Goal: Task Accomplishment & Management: Use online tool/utility

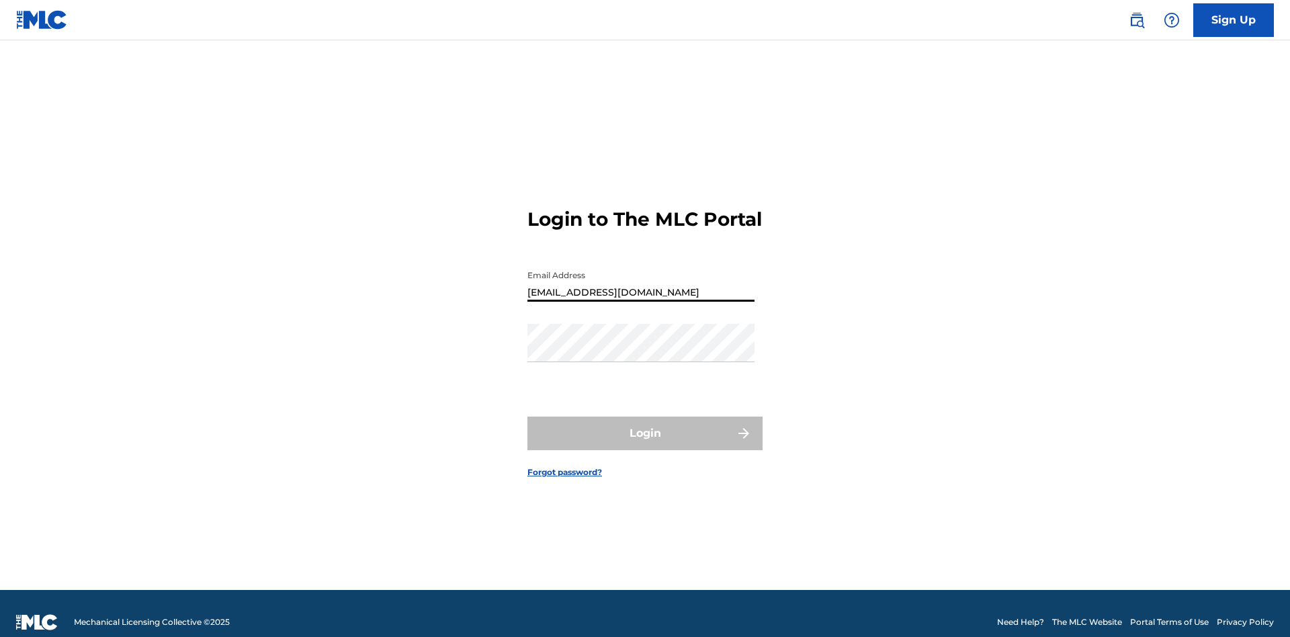
type input "[EMAIL_ADDRESS][DOMAIN_NAME]"
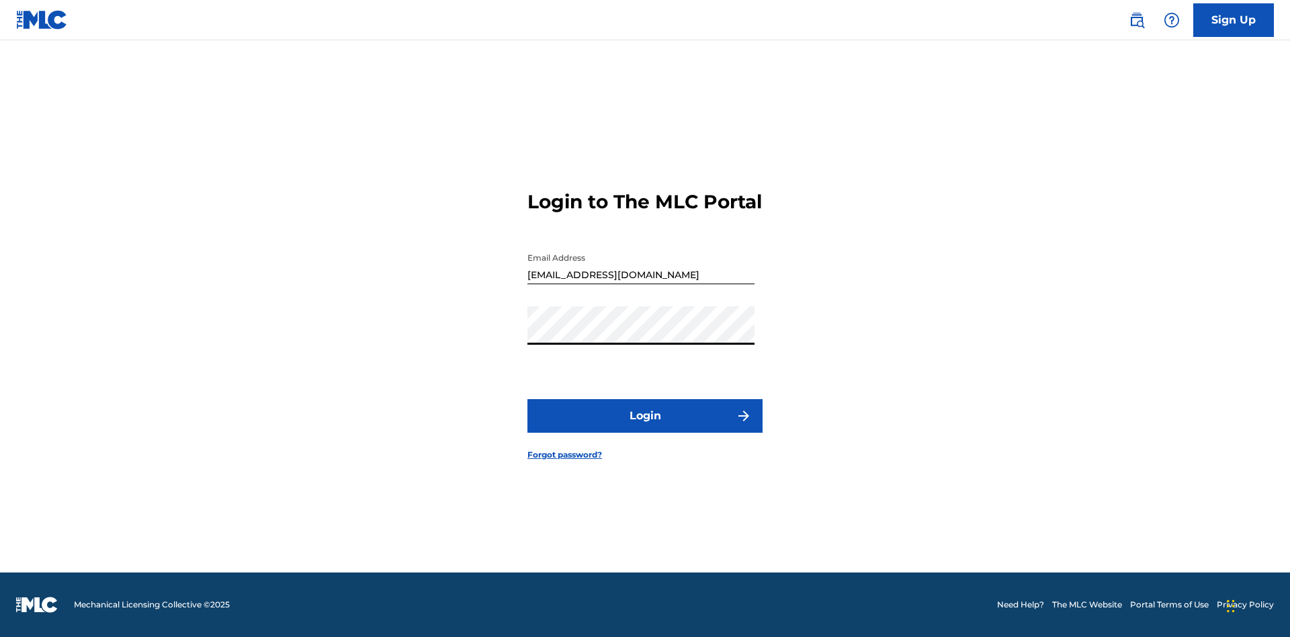
click at [645, 427] on button "Login" at bounding box center [644, 416] width 235 height 34
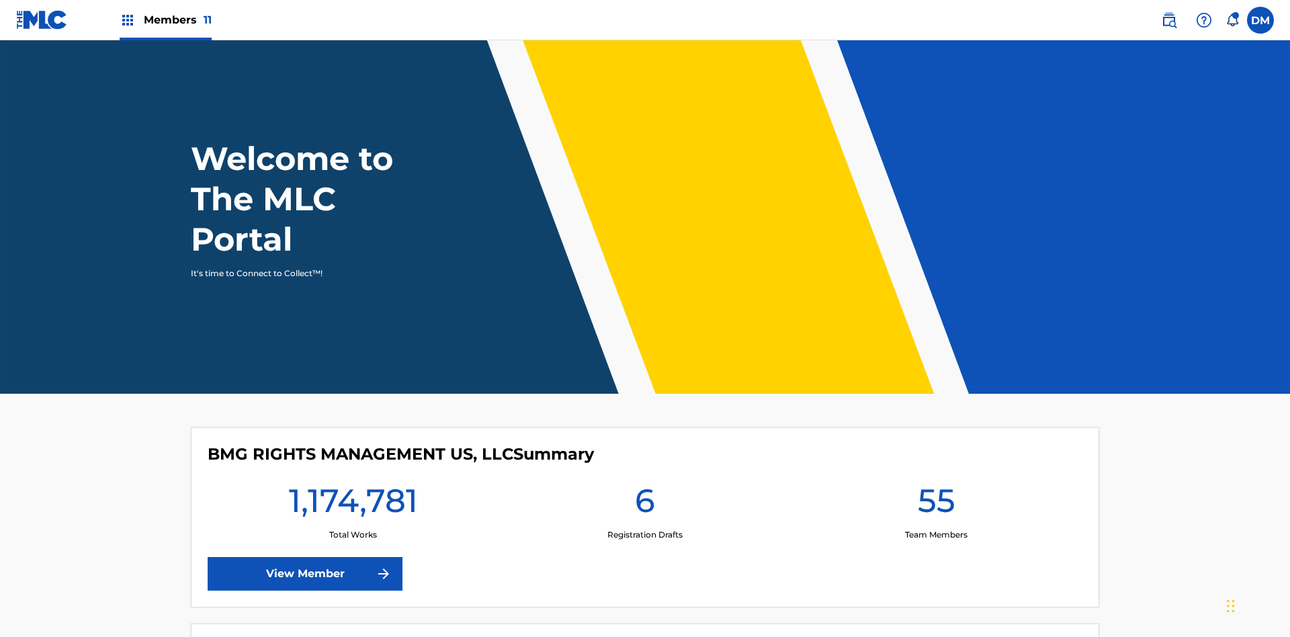
click at [165, 19] on span "Members 11" at bounding box center [178, 19] width 68 height 15
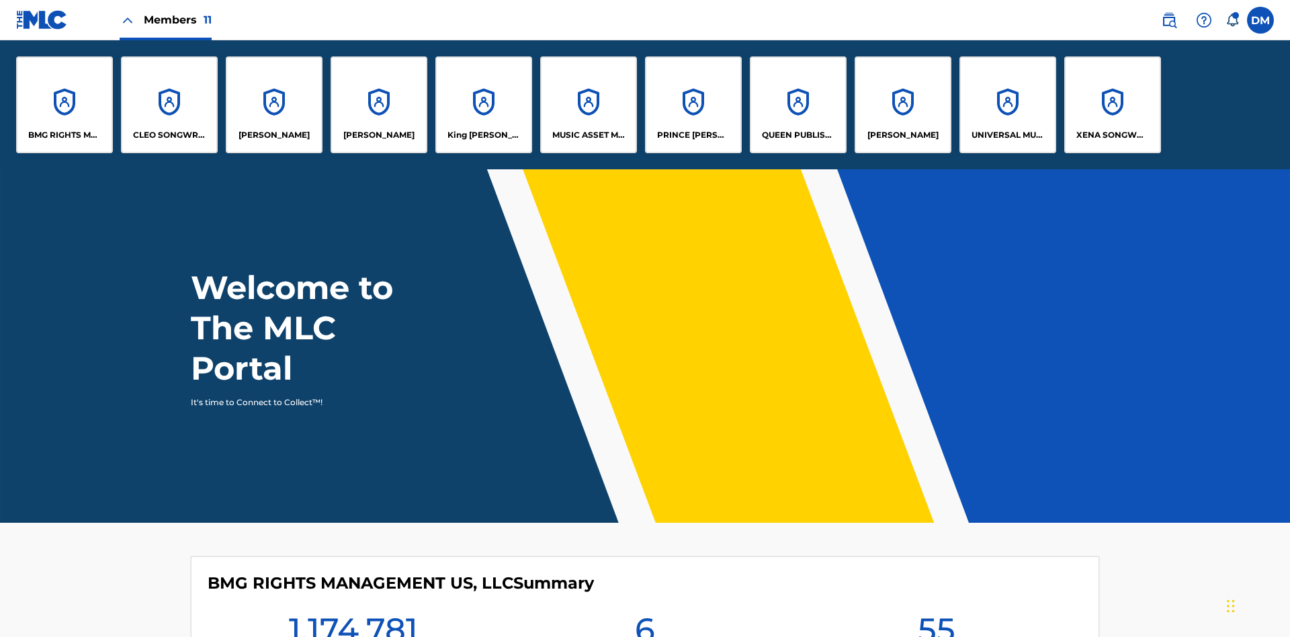
click at [483, 135] on p "King [PERSON_NAME]" at bounding box center [483, 135] width 73 height 12
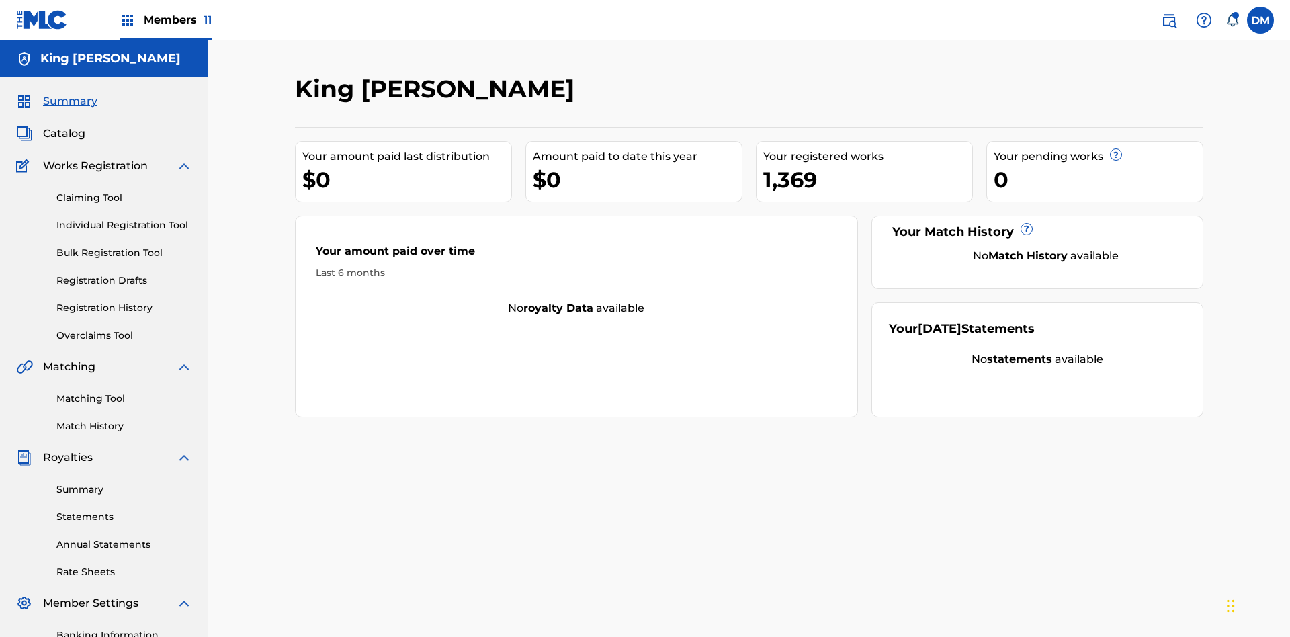
click at [124, 246] on link "Bulk Registration Tool" at bounding box center [124, 253] width 136 height 14
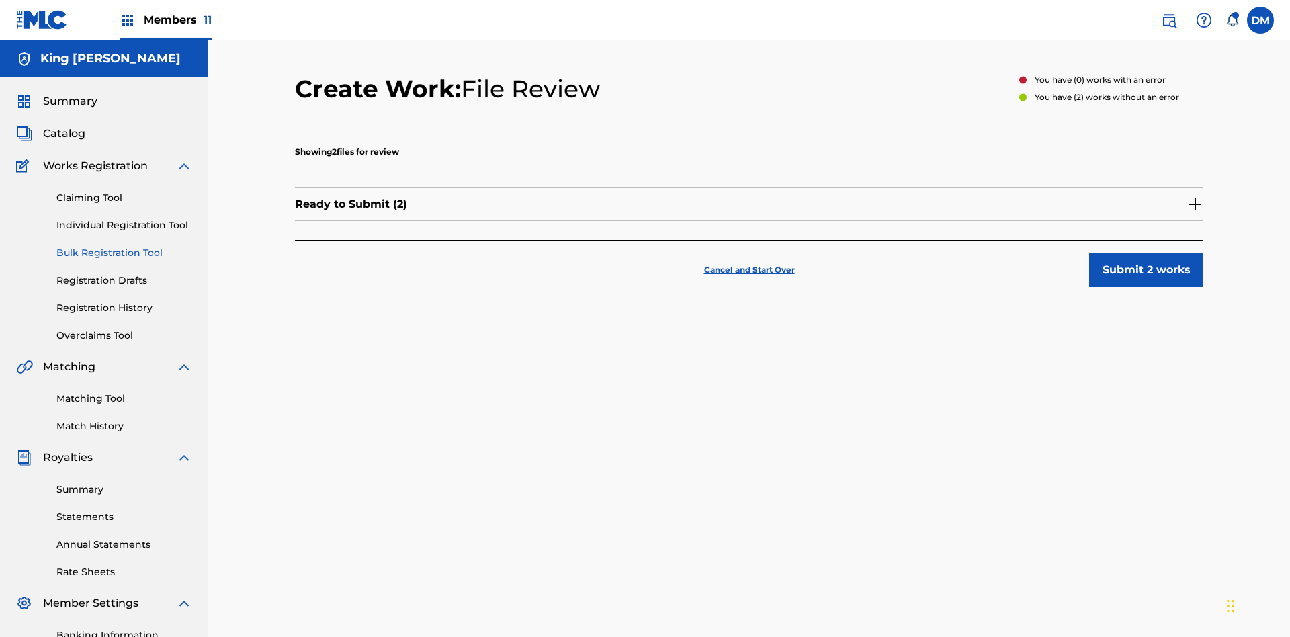
click at [1089, 253] on button "Submit 2 works" at bounding box center [1146, 270] width 114 height 34
